Goal: Task Accomplishment & Management: Manage account settings

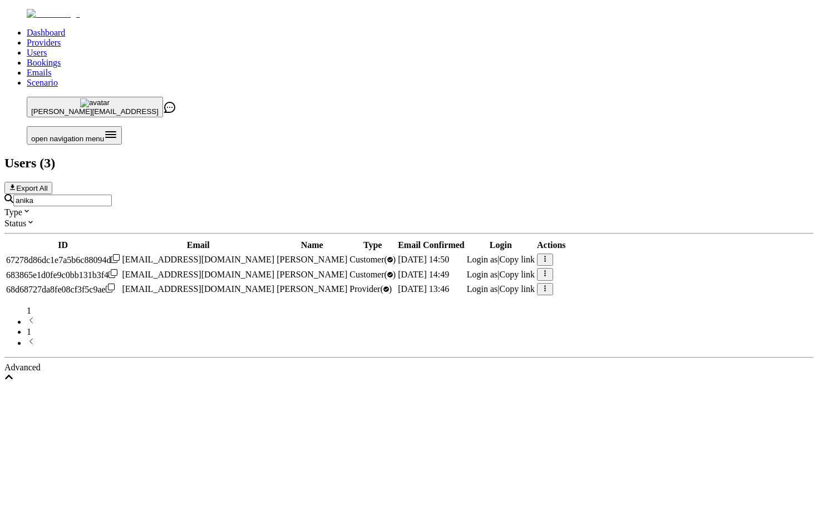
click at [61, 58] on link "Bookings" at bounding box center [44, 62] width 34 height 9
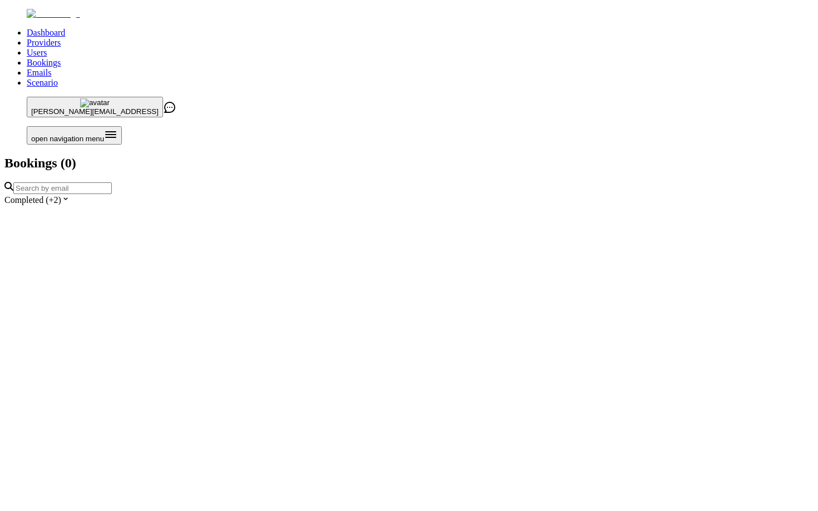
click at [112, 183] on input "text" at bounding box center [62, 189] width 98 height 12
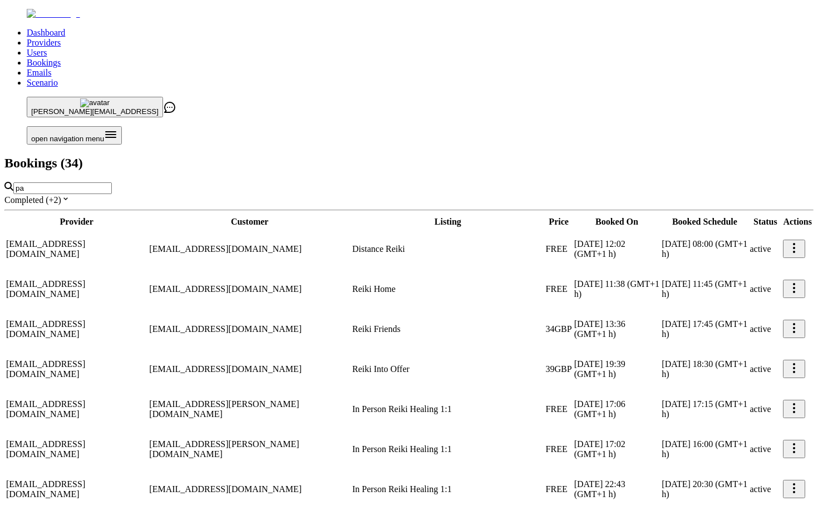
type input "p"
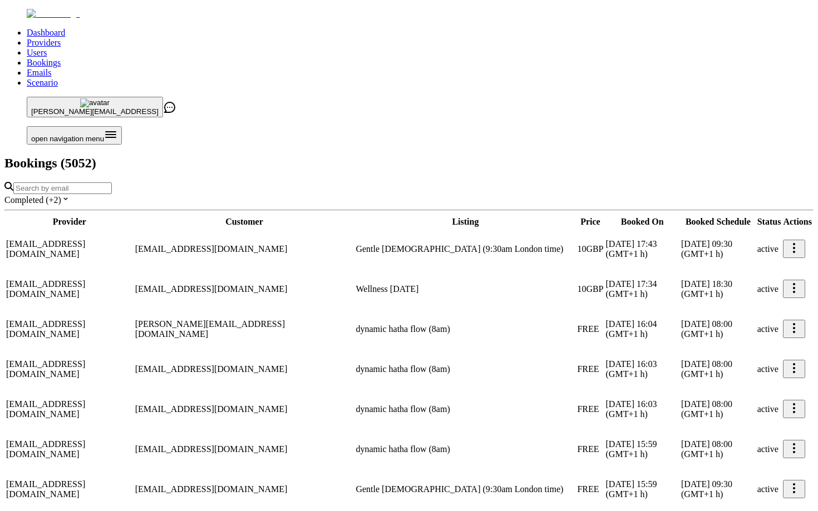
paste input "Get Clients [DATE] with AI: Toolkit for Freelancers"
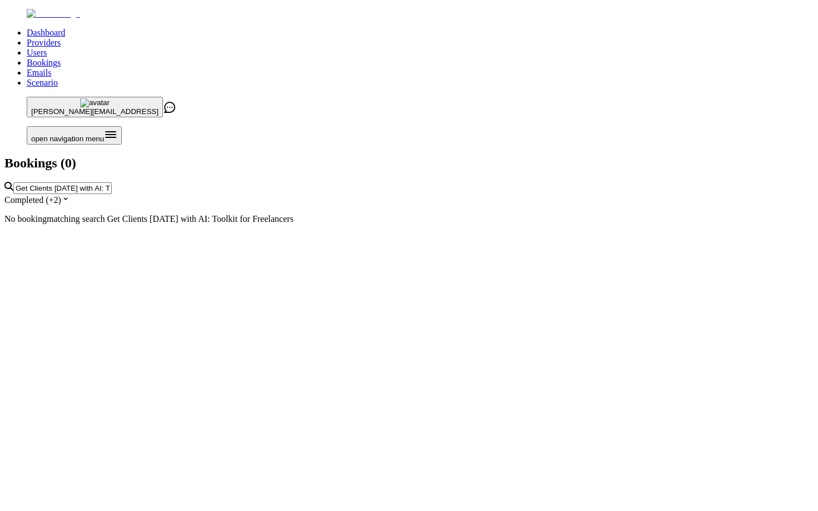
type input "Get Clients [DATE] with AI: Toolkit for Freelancers"
click at [175, 194] on div "Completed (+2)" at bounding box center [408, 199] width 809 height 11
click at [112, 183] on input "Get Clients [DATE] with AI: Toolkit for Freelancers" at bounding box center [62, 189] width 98 height 12
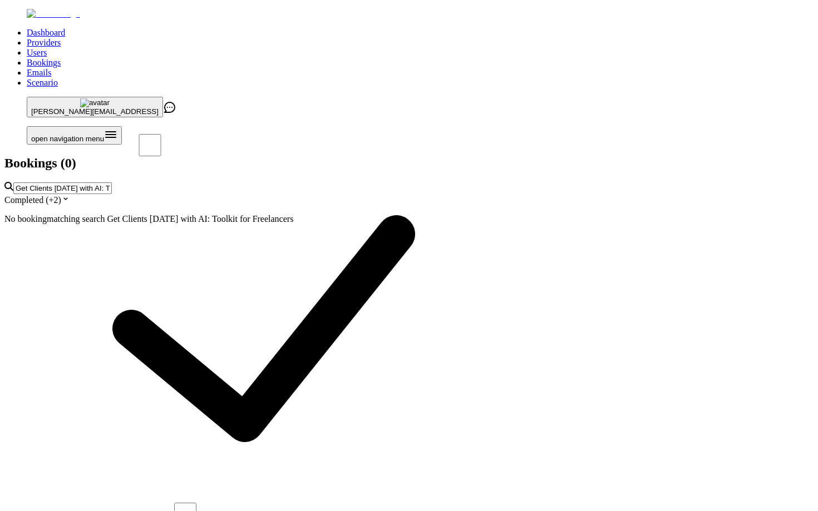
click at [112, 183] on input "Get Clients [DATE] with AI: Toolkit for Freelancers" at bounding box center [62, 189] width 98 height 12
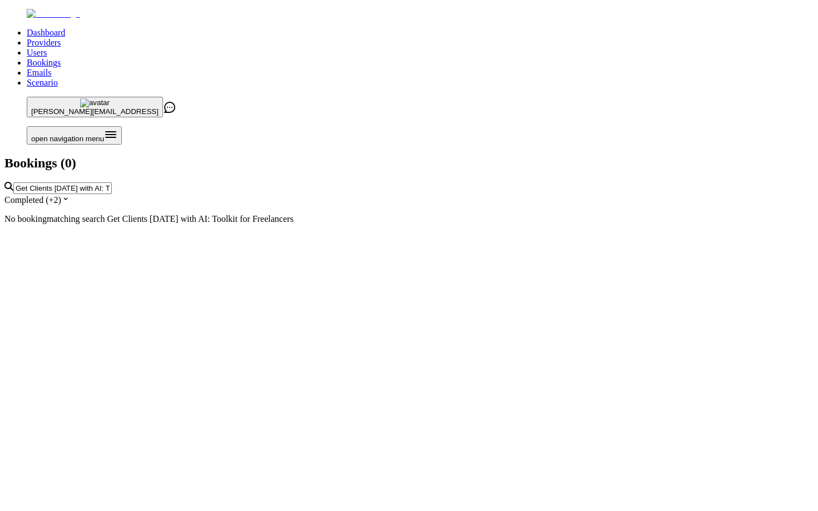
click at [112, 183] on input "Get Clients [DATE] with AI: Toolkit for Freelancers" at bounding box center [62, 189] width 98 height 12
type input "contact@"
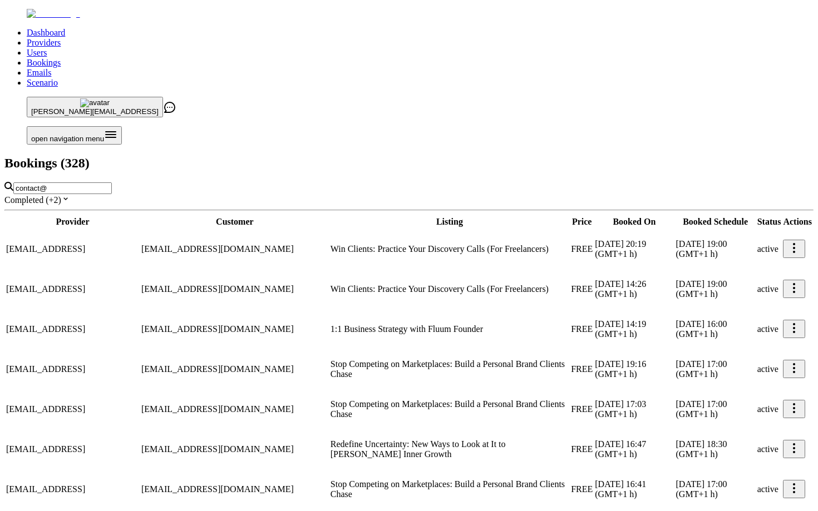
click at [112, 183] on input "contact@" at bounding box center [62, 189] width 98 height 12
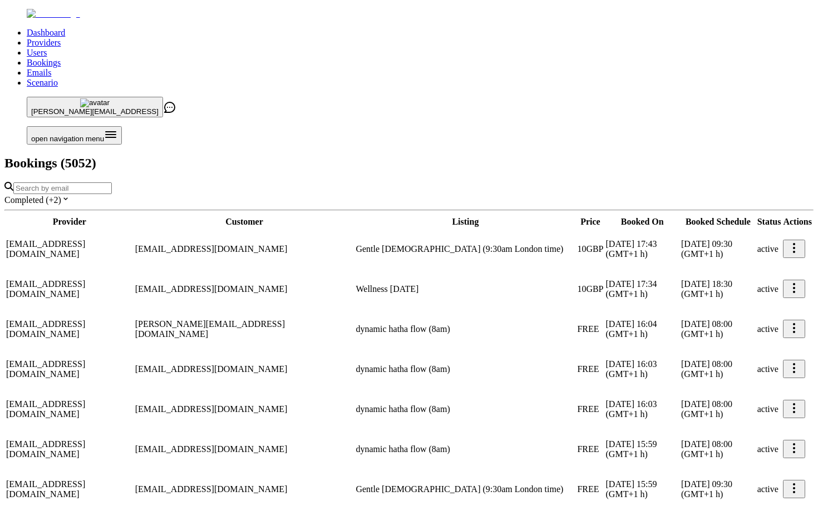
click at [225, 156] on div "Bookings ( 5052 )" at bounding box center [408, 163] width 809 height 15
click at [61, 38] on link "Providers" at bounding box center [44, 42] width 34 height 9
click at [112, 183] on input "text" at bounding box center [62, 189] width 98 height 12
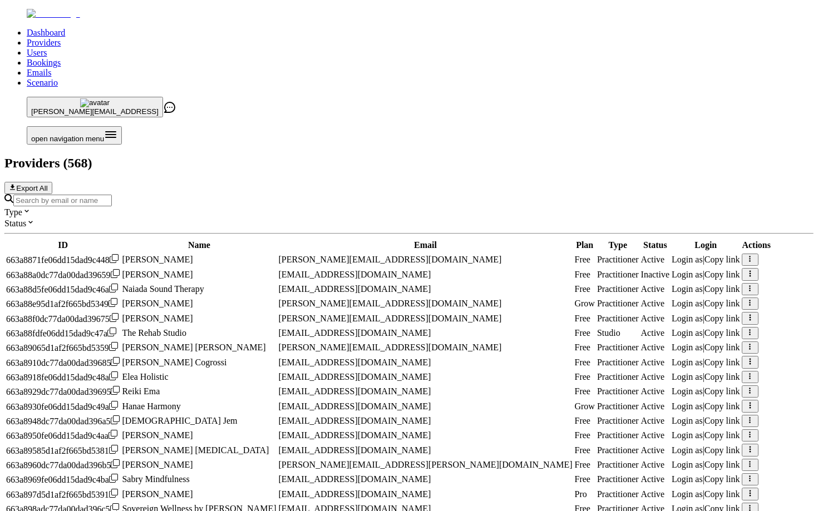
click at [112, 195] on input "Search by email or name" at bounding box center [62, 201] width 98 height 12
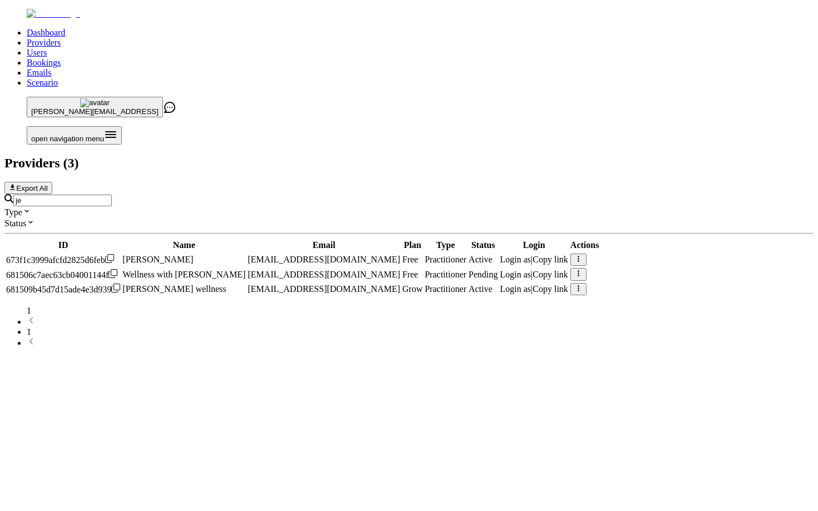
type input "j"
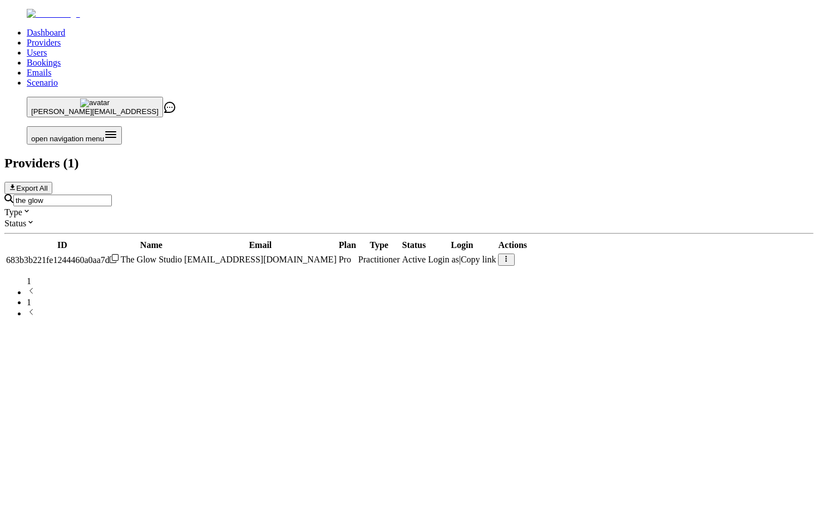
type input "the glow"
click at [510, 255] on icon "button" at bounding box center [505, 258] width 7 height 7
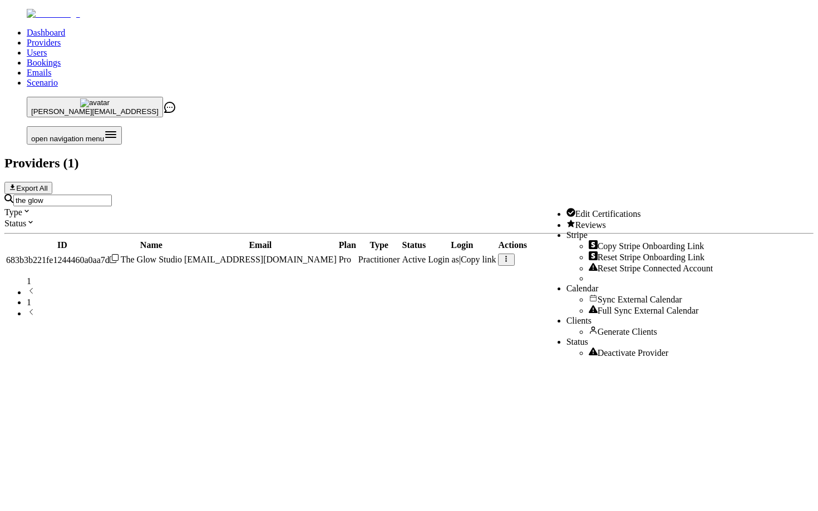
click at [593, 210] on span "Edit Certifications" at bounding box center [608, 213] width 66 height 9
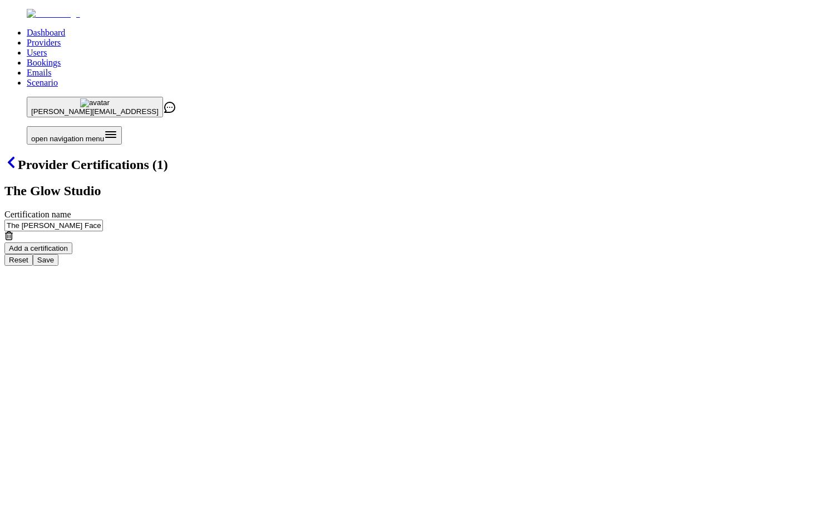
click at [72, 243] on button "Add a certification" at bounding box center [38, 249] width 68 height 12
click at [103, 253] on input "Certification name" at bounding box center [53, 259] width 98 height 12
click at [103, 253] on input "Facial [MEDICAL_DATA] Teacherm IPHM" at bounding box center [53, 259] width 98 height 12
type input "Facial [MEDICAL_DATA] Teacher, IPHM"
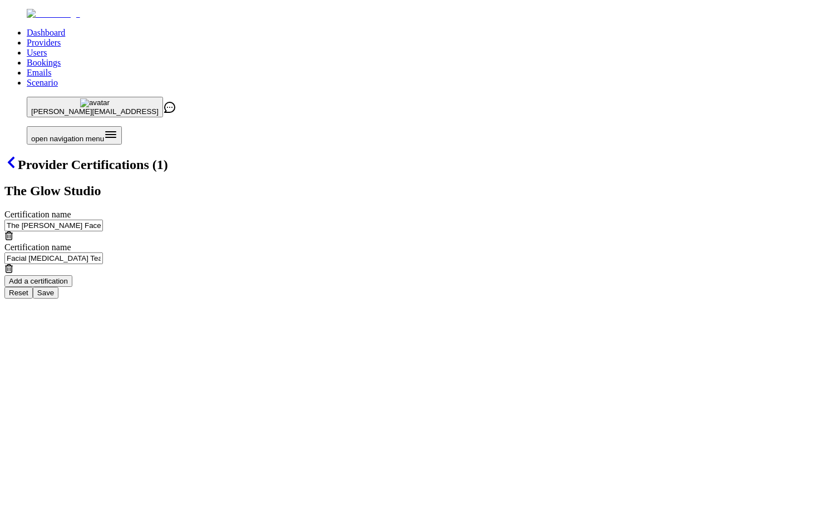
click at [58, 287] on button "Save" at bounding box center [46, 293] width 26 height 12
